Goal: Use online tool/utility: Utilize a website feature to perform a specific function

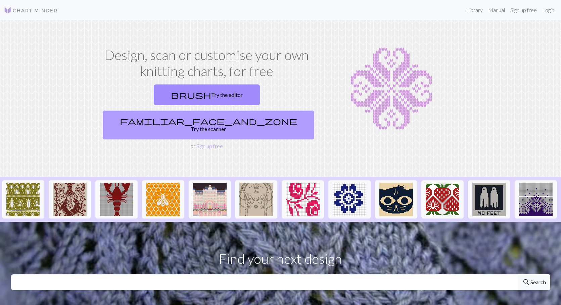
click at [248, 111] on link "familiar_face_and_zone Try the scanner" at bounding box center [208, 125] width 211 height 29
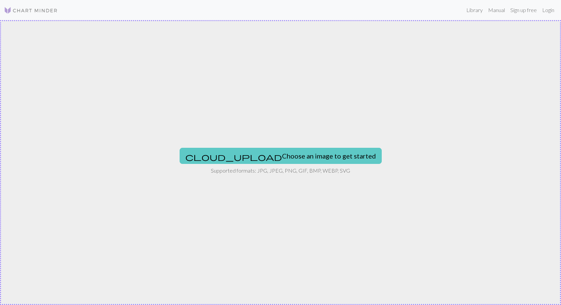
click at [246, 154] on button "cloud_upload Choose an image to get started" at bounding box center [281, 156] width 202 height 16
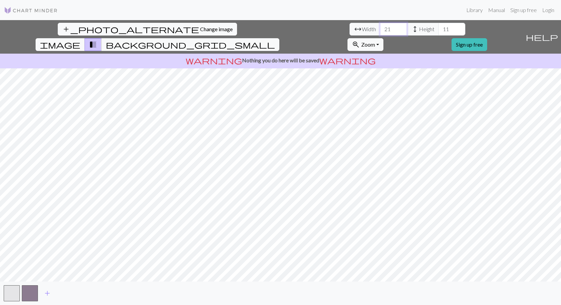
click at [380, 28] on input "21" at bounding box center [393, 29] width 27 height 13
click at [380, 28] on input "22" at bounding box center [393, 29] width 27 height 13
click at [380, 28] on input "23" at bounding box center [393, 29] width 27 height 13
click at [380, 28] on input "24" at bounding box center [393, 29] width 27 height 13
click at [380, 28] on input "25" at bounding box center [393, 29] width 27 height 13
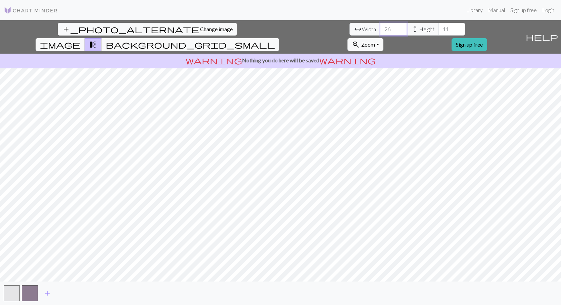
click at [380, 28] on input "26" at bounding box center [393, 29] width 27 height 13
click at [380, 28] on input "27" at bounding box center [393, 29] width 27 height 13
click at [380, 28] on input "28" at bounding box center [393, 29] width 27 height 13
click at [380, 28] on input "29" at bounding box center [393, 29] width 27 height 13
click at [380, 28] on input "30" at bounding box center [393, 29] width 27 height 13
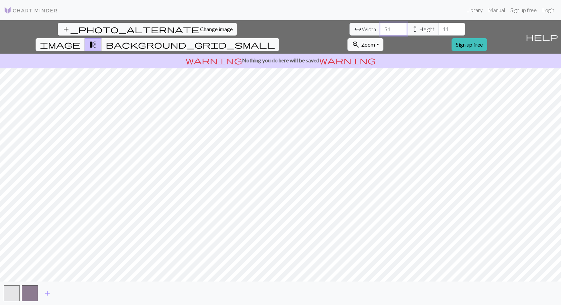
click at [380, 28] on input "31" at bounding box center [393, 29] width 27 height 13
click at [380, 28] on input "32" at bounding box center [393, 29] width 27 height 13
click at [380, 28] on input "33" at bounding box center [393, 29] width 27 height 13
click at [380, 28] on input "34" at bounding box center [393, 29] width 27 height 13
click at [380, 28] on input "35" at bounding box center [393, 29] width 27 height 13
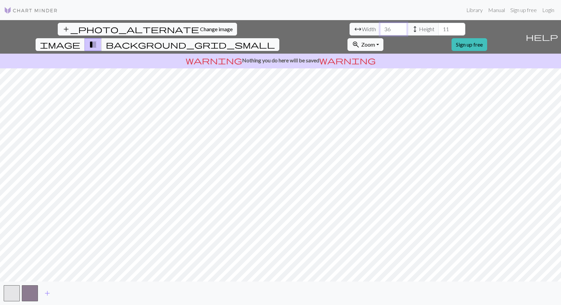
click at [380, 28] on input "36" at bounding box center [393, 29] width 27 height 13
click at [380, 28] on input "37" at bounding box center [393, 29] width 27 height 13
click at [380, 28] on input "38" at bounding box center [393, 29] width 27 height 13
click at [380, 28] on input "39" at bounding box center [393, 29] width 27 height 13
type input "40"
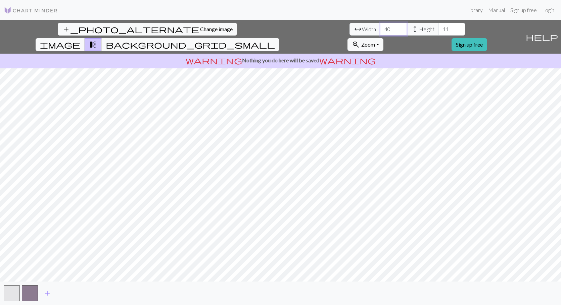
click at [380, 28] on input "40" at bounding box center [393, 29] width 27 height 13
click at [438, 28] on input "12" at bounding box center [451, 29] width 27 height 13
click at [438, 28] on input "13" at bounding box center [451, 29] width 27 height 13
click at [438, 28] on input "14" at bounding box center [451, 29] width 27 height 13
click at [438, 28] on input "15" at bounding box center [451, 29] width 27 height 13
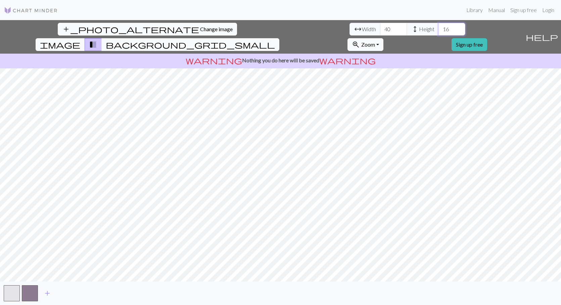
click at [438, 28] on input "16" at bounding box center [451, 29] width 27 height 13
click at [438, 28] on input "17" at bounding box center [451, 29] width 27 height 13
click at [438, 28] on input "18" at bounding box center [451, 29] width 27 height 13
click at [438, 28] on input "19" at bounding box center [451, 29] width 27 height 13
click at [438, 28] on input "20" at bounding box center [451, 29] width 27 height 13
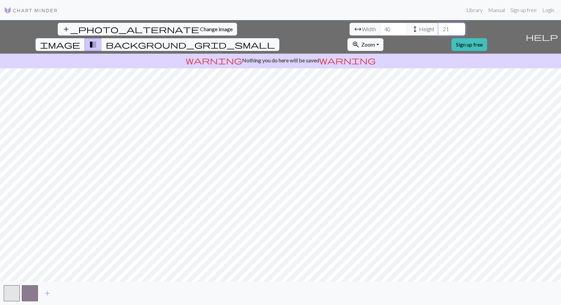
click at [438, 28] on input "21" at bounding box center [451, 29] width 27 height 13
click at [438, 28] on input "22" at bounding box center [451, 29] width 27 height 13
click at [438, 28] on input "23" at bounding box center [451, 29] width 27 height 13
click at [438, 28] on input "24" at bounding box center [451, 29] width 27 height 13
click at [438, 28] on input "25" at bounding box center [451, 29] width 27 height 13
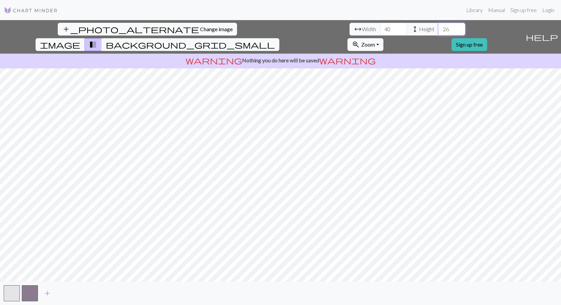
click at [438, 28] on input "26" at bounding box center [451, 29] width 27 height 13
click at [438, 28] on input "27" at bounding box center [451, 29] width 27 height 13
click at [438, 28] on input "28" at bounding box center [451, 29] width 27 height 13
click at [438, 28] on input "29" at bounding box center [451, 29] width 27 height 13
type input "30"
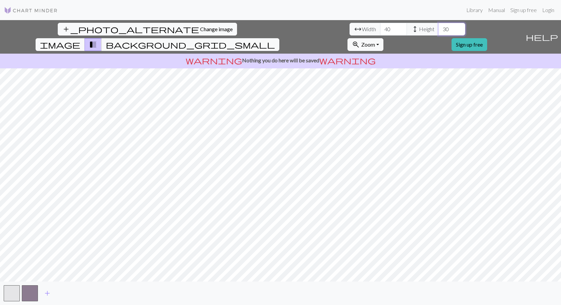
click at [438, 28] on input "30" at bounding box center [451, 29] width 27 height 13
click at [275, 40] on span "background_grid_small" at bounding box center [190, 44] width 169 height 9
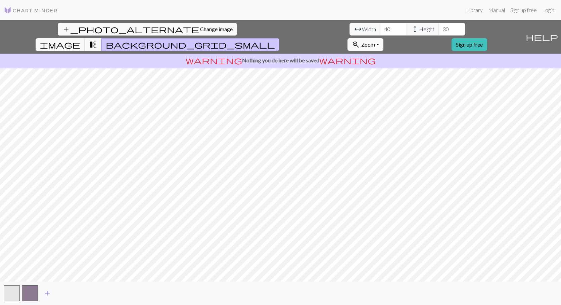
click at [97, 40] on span "transition_fade" at bounding box center [93, 44] width 8 height 9
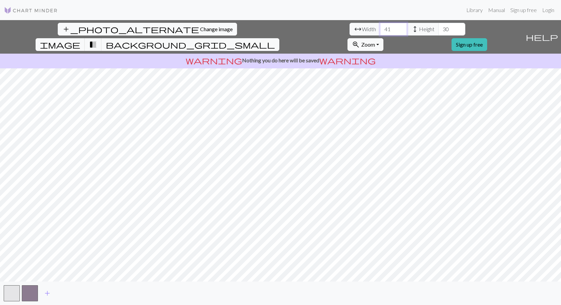
click at [380, 29] on input "41" at bounding box center [393, 29] width 27 height 13
click at [380, 29] on input "42" at bounding box center [393, 29] width 27 height 13
click at [380, 29] on input "43" at bounding box center [393, 29] width 27 height 13
click at [380, 29] on input "44" at bounding box center [393, 29] width 27 height 13
click at [380, 29] on input "45" at bounding box center [393, 29] width 27 height 13
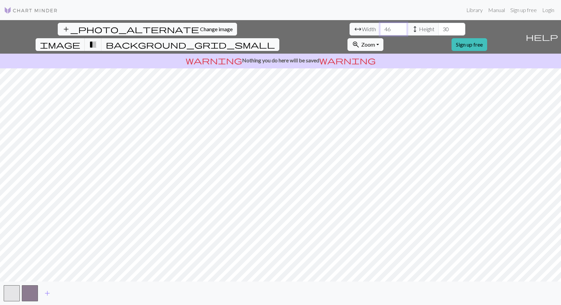
click at [380, 29] on input "46" at bounding box center [393, 29] width 27 height 13
click at [380, 29] on input "47" at bounding box center [393, 29] width 27 height 13
click at [380, 29] on input "48" at bounding box center [393, 29] width 27 height 13
click at [380, 29] on input "49" at bounding box center [393, 29] width 27 height 13
click at [380, 29] on input "50" at bounding box center [393, 29] width 27 height 13
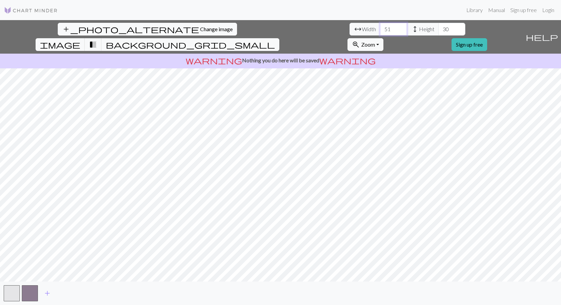
click at [380, 29] on input "51" at bounding box center [393, 29] width 27 height 13
click at [380, 29] on input "52" at bounding box center [393, 29] width 27 height 13
click at [380, 29] on input "53" at bounding box center [393, 29] width 27 height 13
click at [380, 29] on input "54" at bounding box center [393, 29] width 27 height 13
type input "55"
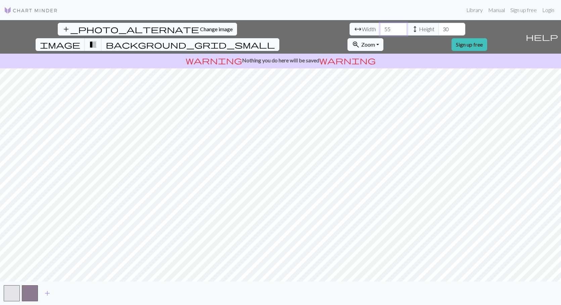
click at [380, 29] on input "55" at bounding box center [393, 29] width 27 height 13
click at [438, 28] on input "31" at bounding box center [451, 29] width 27 height 13
click at [438, 28] on input "32" at bounding box center [451, 29] width 27 height 13
click at [438, 28] on input "33" at bounding box center [451, 29] width 27 height 13
click at [438, 28] on input "34" at bounding box center [451, 29] width 27 height 13
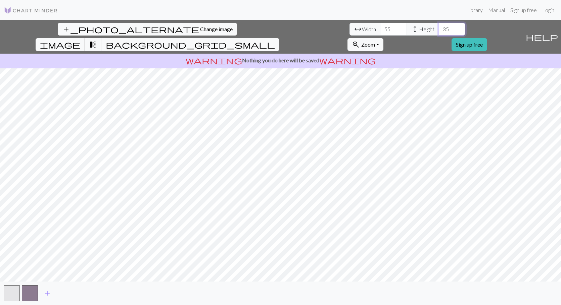
click at [438, 28] on input "35" at bounding box center [451, 29] width 27 height 13
click at [438, 28] on input "36" at bounding box center [451, 29] width 27 height 13
type input "37"
click at [438, 28] on input "37" at bounding box center [451, 29] width 27 height 13
click at [380, 27] on input "56" at bounding box center [393, 29] width 27 height 13
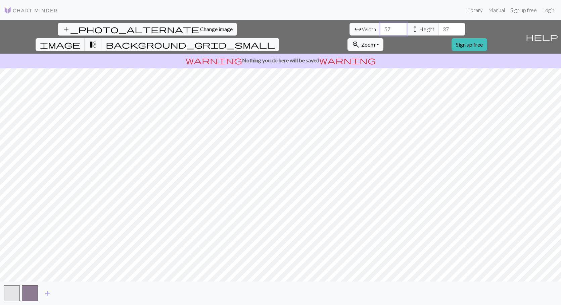
click at [380, 27] on input "57" at bounding box center [393, 29] width 27 height 13
click at [380, 27] on input "58" at bounding box center [393, 29] width 27 height 13
click at [380, 27] on input "59" at bounding box center [393, 29] width 27 height 13
click at [380, 27] on input "60" at bounding box center [393, 29] width 27 height 13
click at [380, 27] on input "61" at bounding box center [393, 29] width 27 height 13
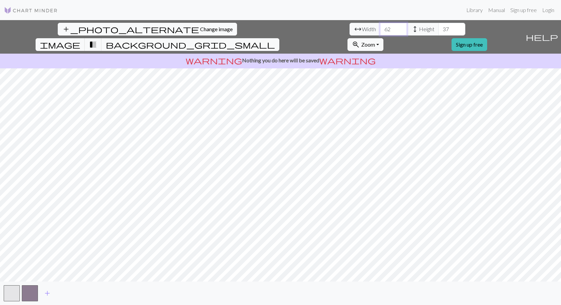
click at [380, 27] on input "62" at bounding box center [393, 29] width 27 height 13
click at [380, 27] on input "63" at bounding box center [393, 29] width 27 height 13
click at [380, 27] on input "64" at bounding box center [393, 29] width 27 height 13
click at [380, 27] on input "65" at bounding box center [393, 29] width 27 height 13
click at [380, 27] on input "66" at bounding box center [393, 29] width 27 height 13
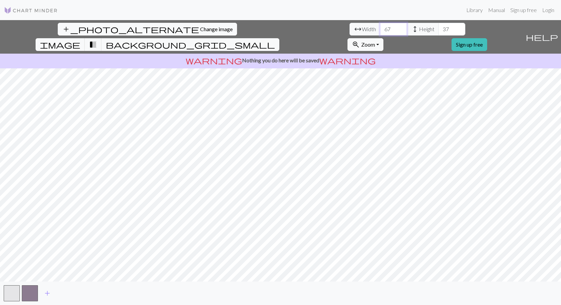
click at [380, 27] on input "67" at bounding box center [393, 29] width 27 height 13
click at [380, 27] on input "68" at bounding box center [393, 29] width 27 height 13
click at [380, 27] on input "69" at bounding box center [393, 29] width 27 height 13
click at [380, 27] on input "70" at bounding box center [393, 29] width 27 height 13
click at [380, 27] on input "71" at bounding box center [393, 29] width 27 height 13
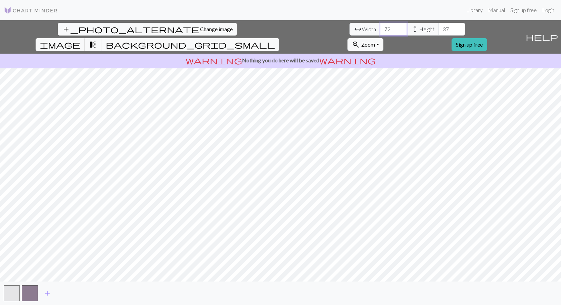
click at [380, 27] on input "72" at bounding box center [393, 29] width 27 height 13
click at [380, 27] on input "73" at bounding box center [393, 29] width 27 height 13
click at [380, 27] on input "74" at bounding box center [393, 29] width 27 height 13
type input "75"
click at [380, 27] on input "75" at bounding box center [393, 29] width 27 height 13
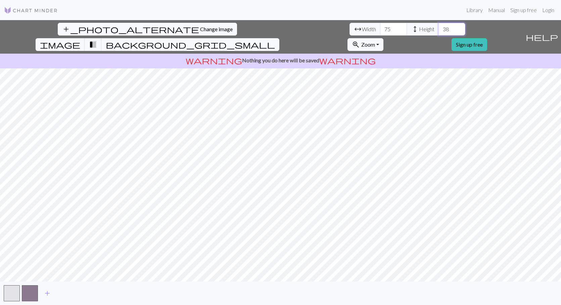
click at [438, 28] on input "38" at bounding box center [451, 29] width 27 height 13
click at [438, 28] on input "39" at bounding box center [451, 29] width 27 height 13
click at [438, 28] on input "40" at bounding box center [451, 29] width 27 height 13
click at [438, 28] on input "41" at bounding box center [451, 29] width 27 height 13
click at [438, 28] on input "42" at bounding box center [451, 29] width 27 height 13
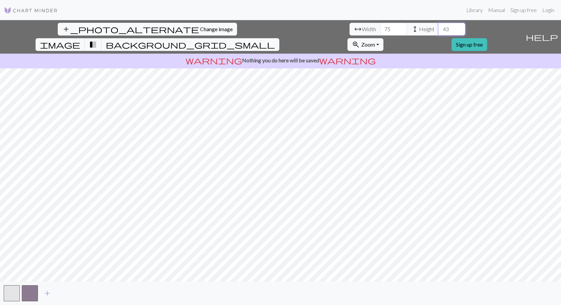
click at [438, 28] on input "43" at bounding box center [451, 29] width 27 height 13
click at [438, 28] on input "44" at bounding box center [451, 29] width 27 height 13
click at [438, 28] on input "45" at bounding box center [451, 29] width 27 height 13
click at [438, 28] on input "46" at bounding box center [451, 29] width 27 height 13
click at [438, 28] on input "47" at bounding box center [451, 29] width 27 height 13
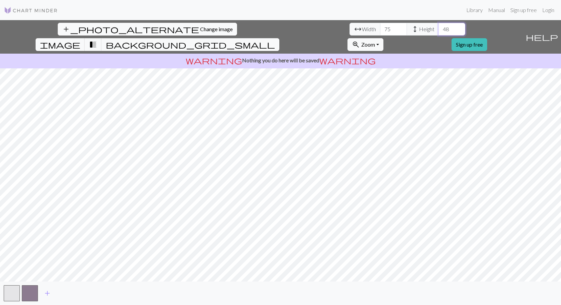
click at [438, 28] on input "48" at bounding box center [451, 29] width 27 height 13
click at [438, 28] on input "49" at bounding box center [451, 29] width 27 height 13
click at [438, 28] on input "50" at bounding box center [451, 29] width 27 height 13
click at [438, 28] on input "51" at bounding box center [451, 29] width 27 height 13
click at [438, 28] on input "52" at bounding box center [451, 29] width 27 height 13
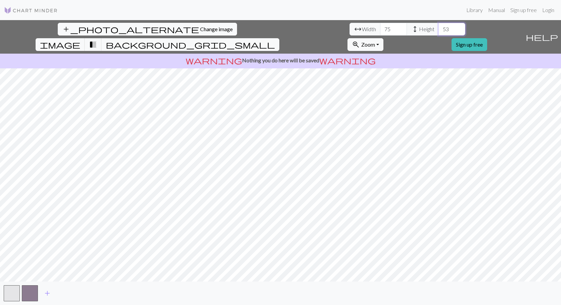
click at [438, 28] on input "53" at bounding box center [451, 29] width 27 height 13
click at [438, 28] on input "54" at bounding box center [451, 29] width 27 height 13
click at [438, 28] on input "55" at bounding box center [451, 29] width 27 height 13
click at [438, 28] on input "56" at bounding box center [451, 29] width 27 height 13
click at [438, 28] on input "57" at bounding box center [451, 29] width 27 height 13
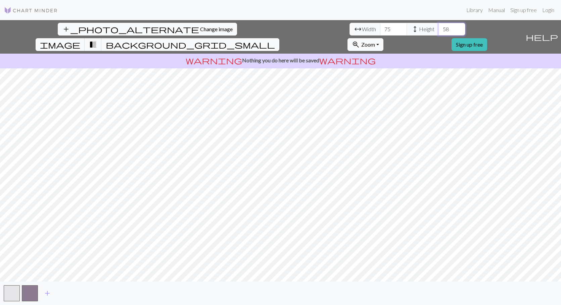
click at [438, 28] on input "58" at bounding box center [451, 29] width 27 height 13
click at [438, 28] on input "59" at bounding box center [451, 29] width 27 height 13
click at [438, 28] on input "60" at bounding box center [451, 29] width 27 height 13
click at [438, 28] on input "61" at bounding box center [451, 29] width 27 height 13
click at [438, 28] on input "62" at bounding box center [451, 29] width 27 height 13
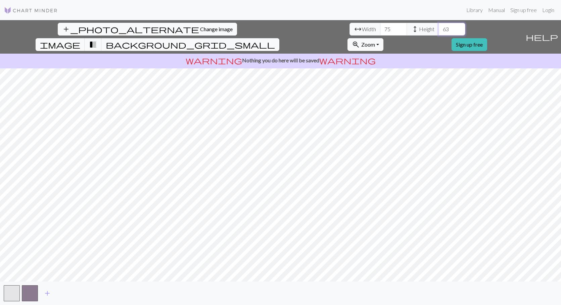
click at [438, 28] on input "63" at bounding box center [451, 29] width 27 height 13
click at [438, 28] on input "64" at bounding box center [451, 29] width 27 height 13
click at [438, 28] on input "65" at bounding box center [451, 29] width 27 height 13
click at [438, 28] on input "66" at bounding box center [451, 29] width 27 height 13
click at [438, 28] on input "67" at bounding box center [451, 29] width 27 height 13
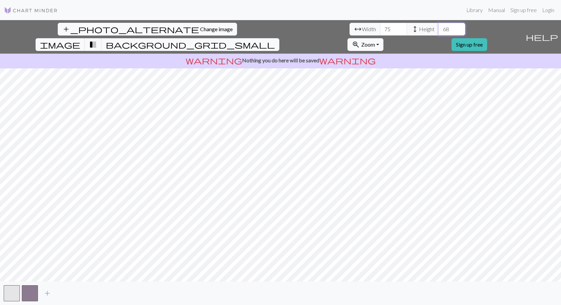
click at [438, 28] on input "68" at bounding box center [451, 29] width 27 height 13
click at [438, 28] on input "69" at bounding box center [451, 29] width 27 height 13
click at [438, 28] on input "70" at bounding box center [451, 29] width 27 height 13
click at [438, 28] on input "71" at bounding box center [451, 29] width 27 height 13
click at [438, 28] on input "72" at bounding box center [451, 29] width 27 height 13
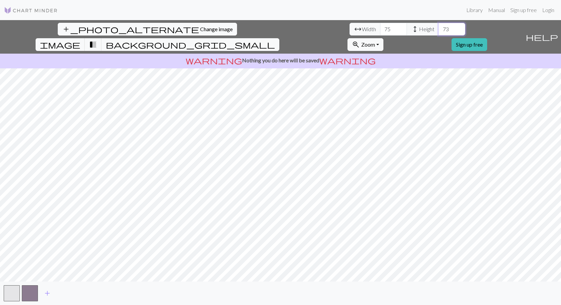
click at [438, 28] on input "73" at bounding box center [451, 29] width 27 height 13
click at [438, 28] on input "74" at bounding box center [451, 29] width 27 height 13
type input "75"
click at [438, 28] on input "75" at bounding box center [451, 29] width 27 height 13
click at [380, 27] on input "76" at bounding box center [393, 29] width 27 height 13
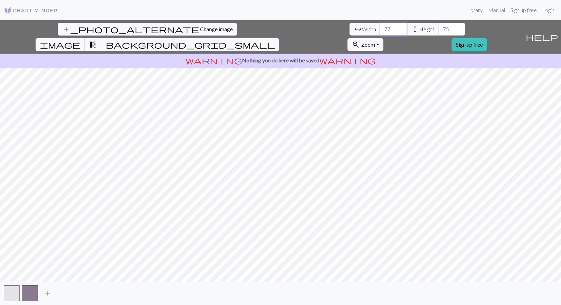
click at [380, 27] on input "77" at bounding box center [393, 29] width 27 height 13
click at [380, 27] on input "78" at bounding box center [393, 29] width 27 height 13
click at [380, 27] on input "79" at bounding box center [393, 29] width 27 height 13
click at [380, 27] on input "80" at bounding box center [393, 29] width 27 height 13
click at [380, 27] on input "81" at bounding box center [393, 29] width 27 height 13
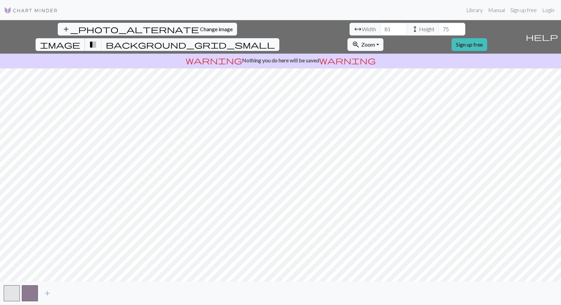
click at [80, 40] on span "image" at bounding box center [60, 44] width 40 height 9
click at [275, 40] on span "background_grid_small" at bounding box center [190, 44] width 169 height 9
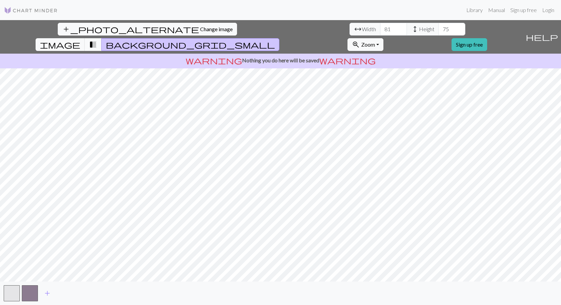
click at [97, 40] on span "transition_fade" at bounding box center [93, 44] width 8 height 9
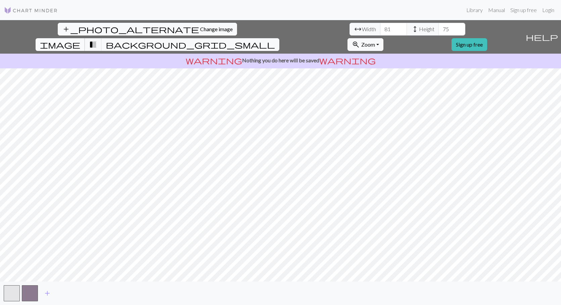
click at [80, 40] on span "image" at bounding box center [60, 44] width 40 height 9
click at [380, 28] on input "82" at bounding box center [393, 29] width 27 height 13
click at [380, 28] on input "83" at bounding box center [393, 29] width 27 height 13
click at [380, 28] on input "84" at bounding box center [393, 29] width 27 height 13
click at [380, 28] on input "85" at bounding box center [393, 29] width 27 height 13
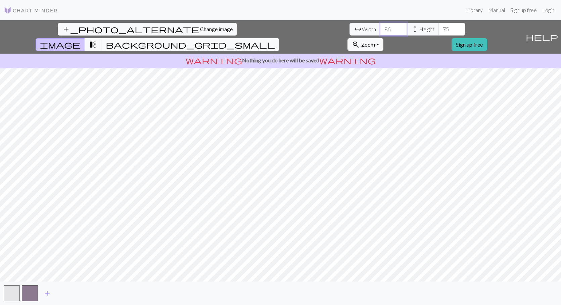
click at [380, 28] on input "86" at bounding box center [393, 29] width 27 height 13
click at [380, 28] on input "87" at bounding box center [393, 29] width 27 height 13
click at [380, 28] on input "88" at bounding box center [393, 29] width 27 height 13
click at [380, 28] on input "89" at bounding box center [393, 29] width 27 height 13
click at [380, 28] on input "90" at bounding box center [393, 29] width 27 height 13
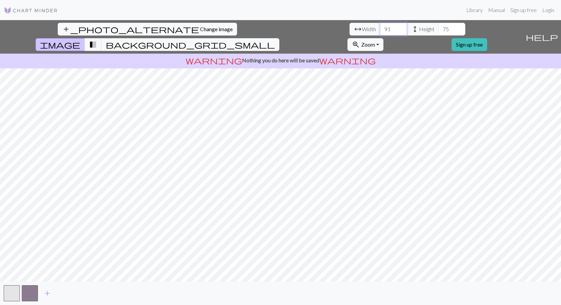
click at [380, 28] on input "91" at bounding box center [393, 29] width 27 height 13
click at [380, 28] on input "92" at bounding box center [393, 29] width 27 height 13
type input "93"
click at [380, 28] on input "93" at bounding box center [393, 29] width 27 height 13
click at [438, 27] on input "76" at bounding box center [451, 29] width 27 height 13
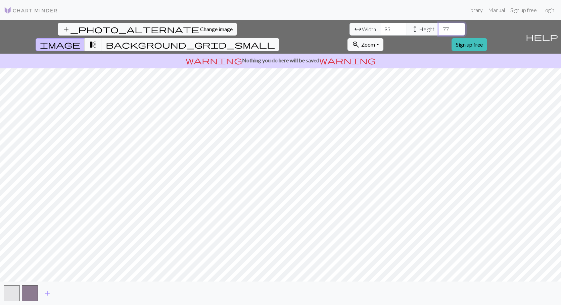
click at [438, 27] on input "77" at bounding box center [451, 29] width 27 height 13
click at [438, 27] on input "78" at bounding box center [451, 29] width 27 height 13
click at [438, 27] on input "79" at bounding box center [451, 29] width 27 height 13
click at [438, 27] on input "80" at bounding box center [451, 29] width 27 height 13
click at [438, 27] on input "81" at bounding box center [451, 29] width 27 height 13
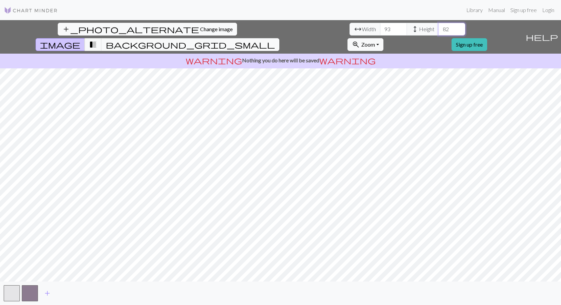
click at [438, 27] on input "82" at bounding box center [451, 29] width 27 height 13
click at [438, 27] on input "83" at bounding box center [451, 29] width 27 height 13
click at [438, 27] on input "84" at bounding box center [451, 29] width 27 height 13
click at [438, 27] on input "85" at bounding box center [451, 29] width 27 height 13
click at [438, 27] on input "86" at bounding box center [451, 29] width 27 height 13
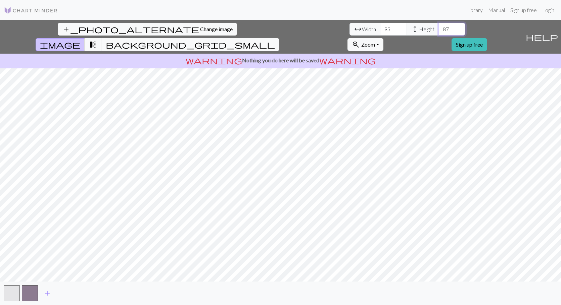
click at [438, 27] on input "87" at bounding box center [451, 29] width 27 height 13
type input "88"
click at [438, 27] on input "88" at bounding box center [451, 29] width 27 height 13
click at [275, 40] on span "background_grid_small" at bounding box center [190, 44] width 169 height 9
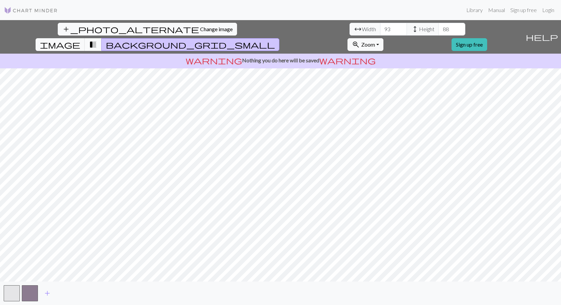
click at [97, 40] on span "transition_fade" at bounding box center [93, 44] width 8 height 9
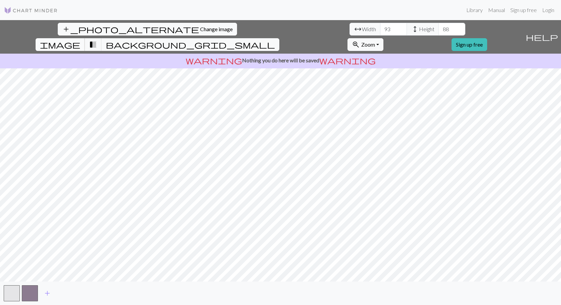
click at [85, 38] on button "image" at bounding box center [60, 44] width 49 height 13
click at [275, 40] on span "background_grid_small" at bounding box center [190, 44] width 169 height 9
